Goal: Task Accomplishment & Management: Complete application form

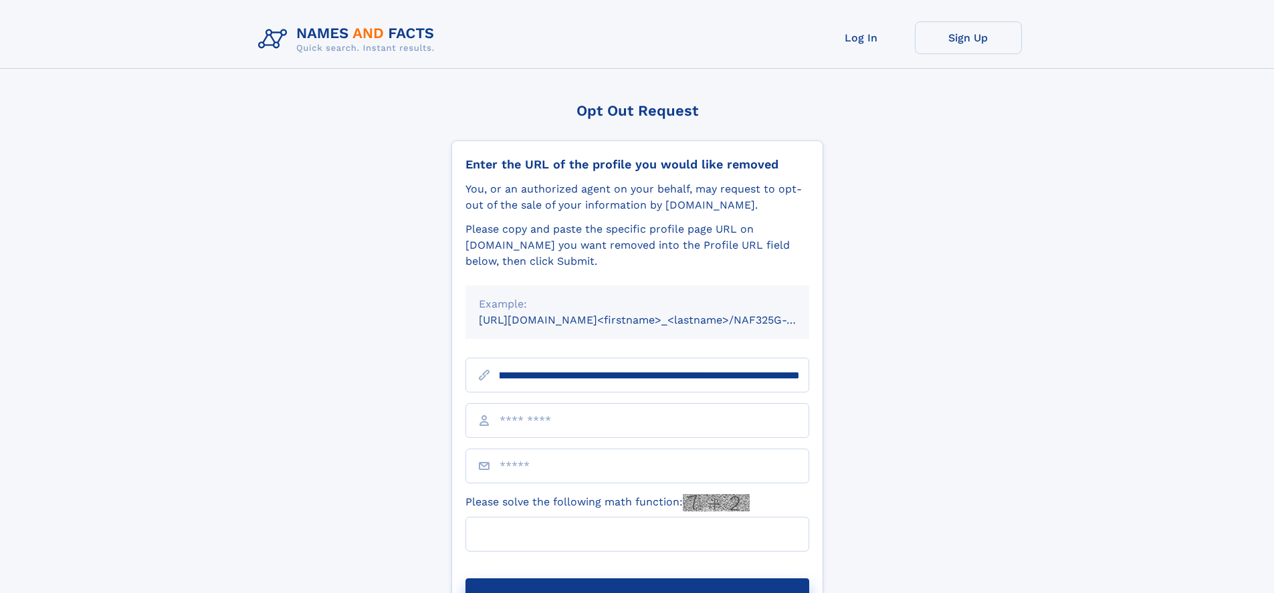
scroll to position [0, 137]
type input "**********"
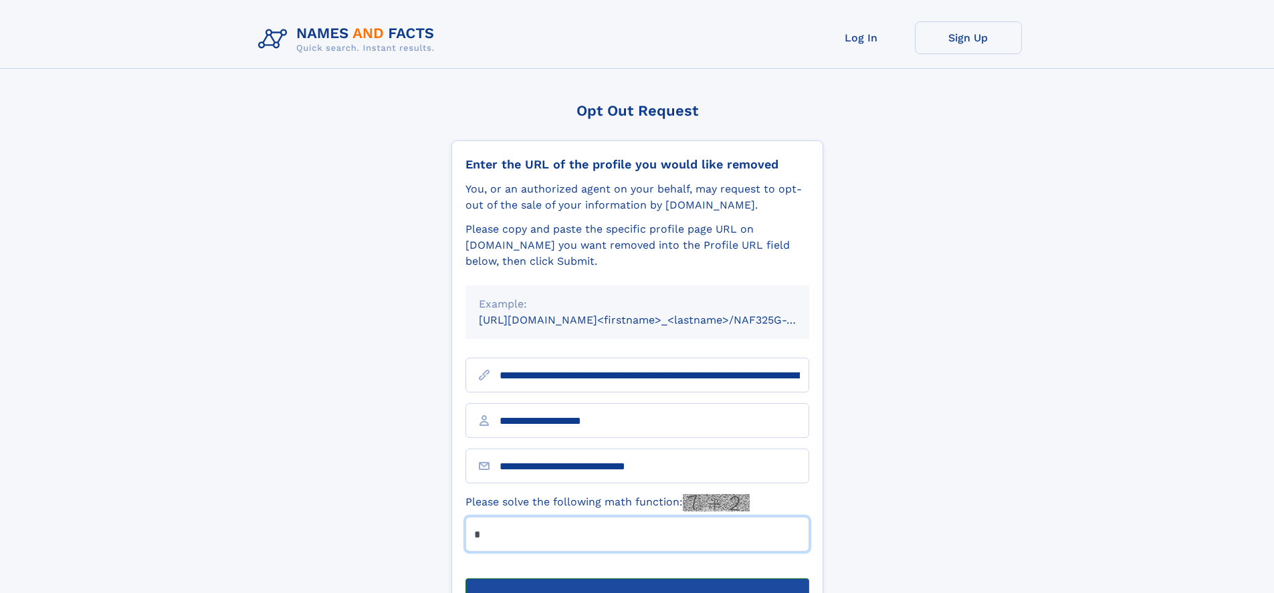
type input "*"
click at [637, 579] on button "Submit Opt Out Request" at bounding box center [638, 600] width 344 height 43
